Goal: Task Accomplishment & Management: Manage account settings

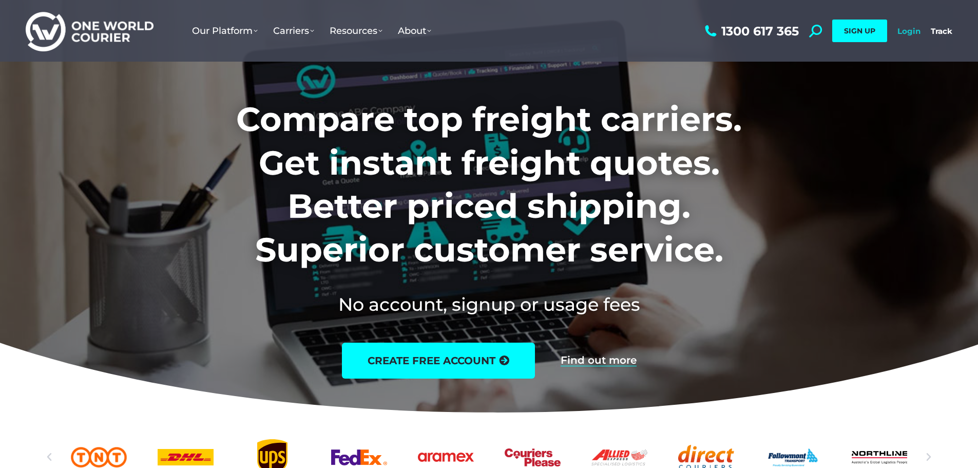
click at [899, 30] on link "Login" at bounding box center [909, 31] width 23 height 10
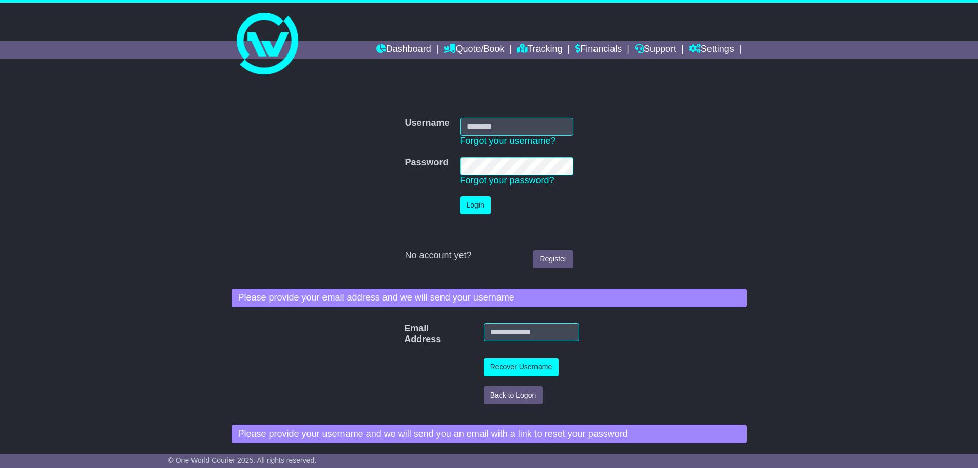
type input "**********"
click at [481, 198] on button "Login" at bounding box center [475, 205] width 31 height 18
